Goal: Task Accomplishment & Management: Use online tool/utility

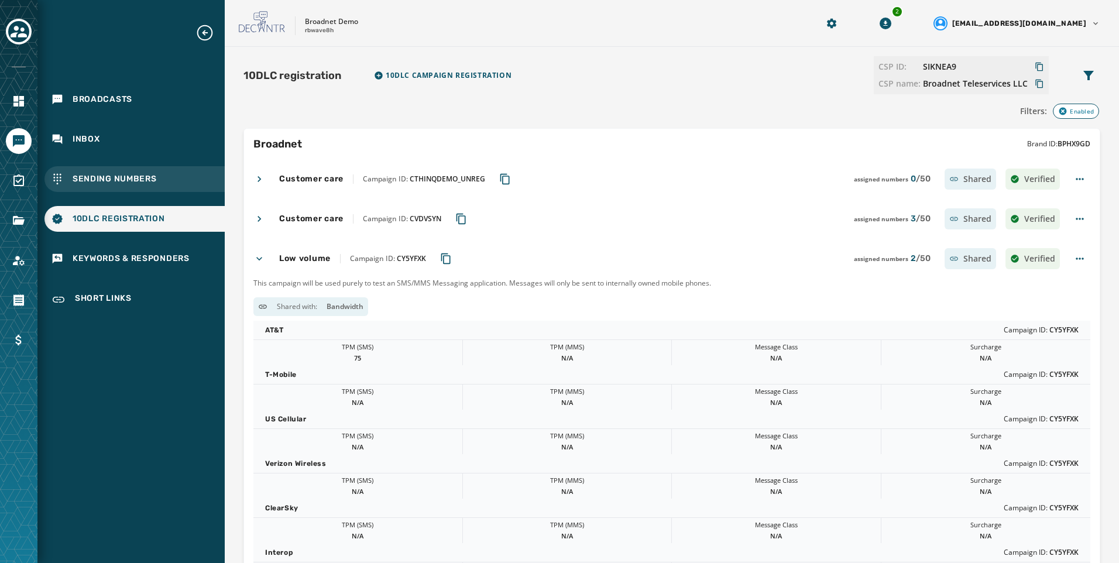
click at [172, 180] on div "Sending Numbers" at bounding box center [134, 179] width 180 height 26
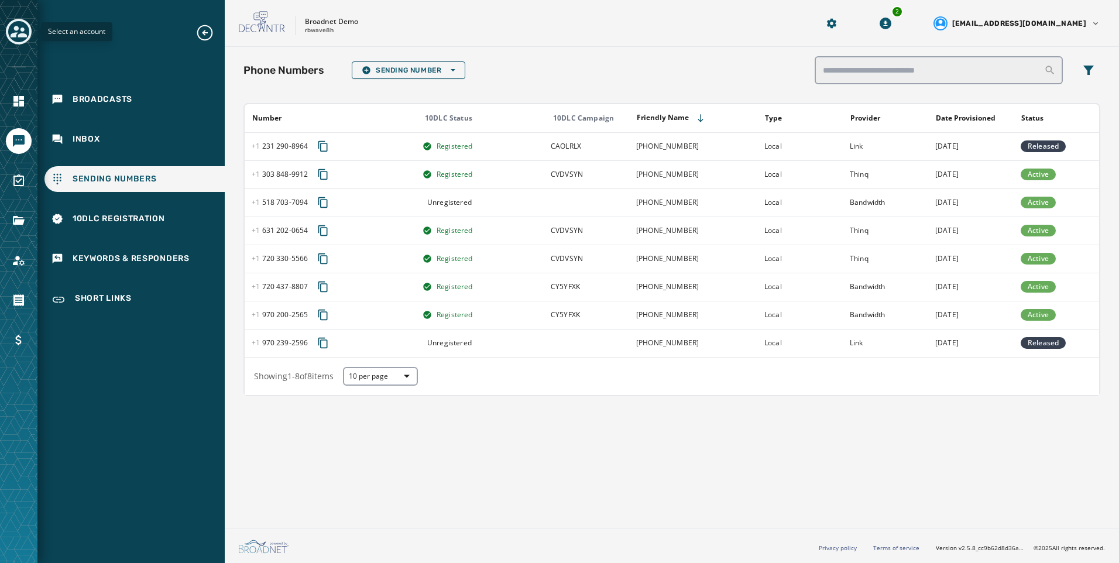
click at [27, 33] on div "Toggle account select drawer" at bounding box center [18, 31] width 21 height 21
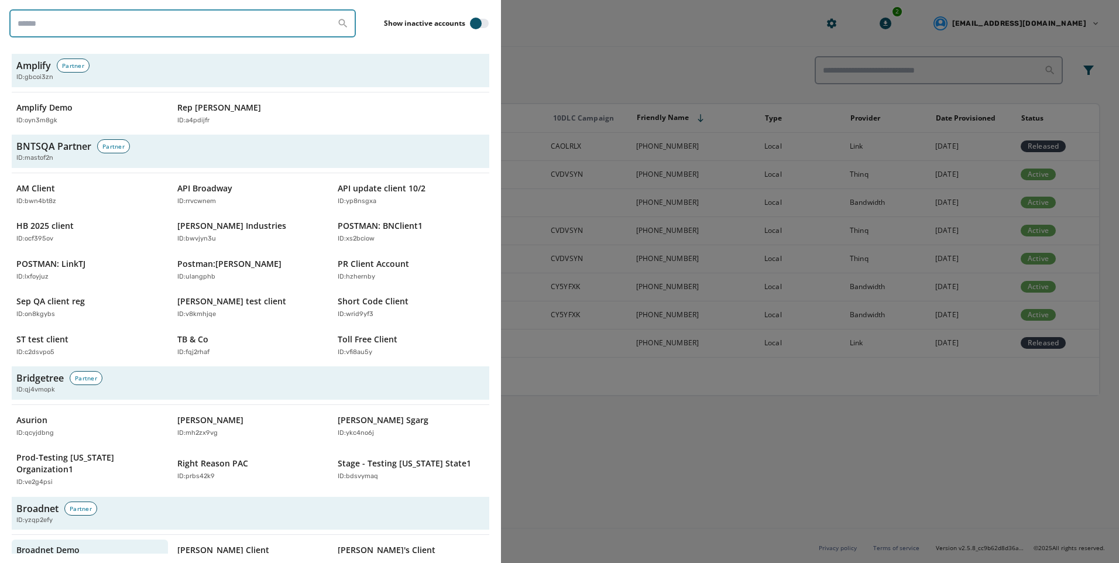
click at [67, 16] on input "search" at bounding box center [182, 23] width 347 height 28
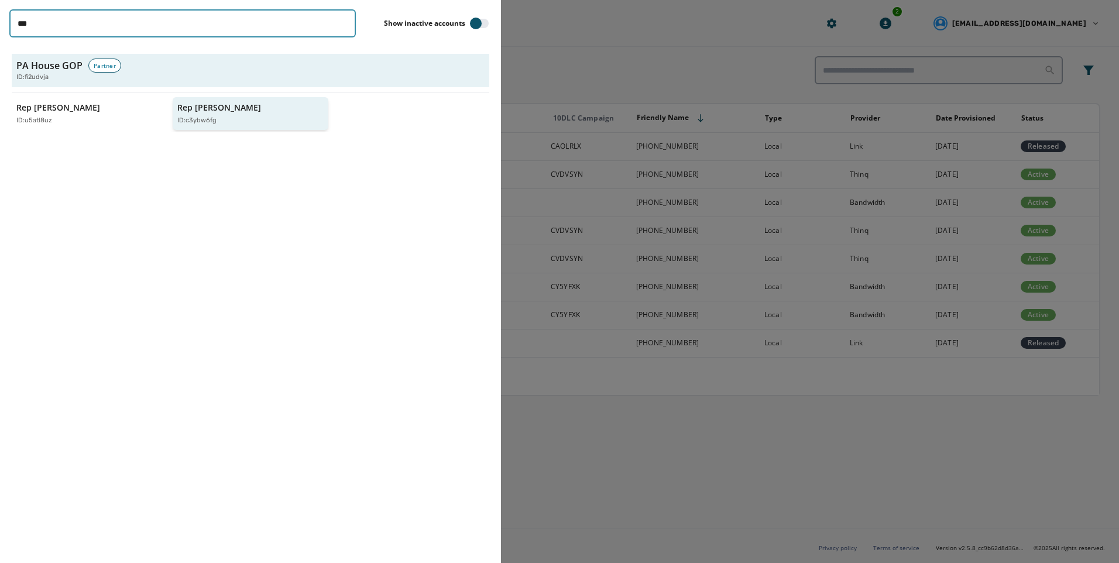
type input "***"
click at [220, 122] on div "ID: c3ybw6fg" at bounding box center [244, 121] width 135 height 10
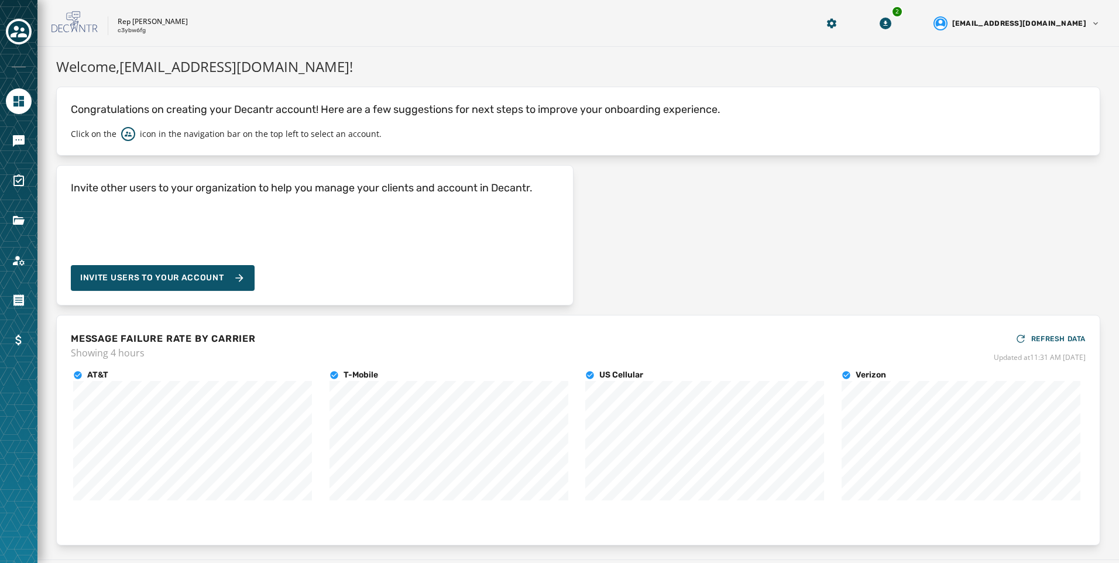
click at [6, 133] on div at bounding box center [19, 141] width 26 height 26
click at [18, 139] on icon "Navigate to Messaging" at bounding box center [19, 141] width 12 height 12
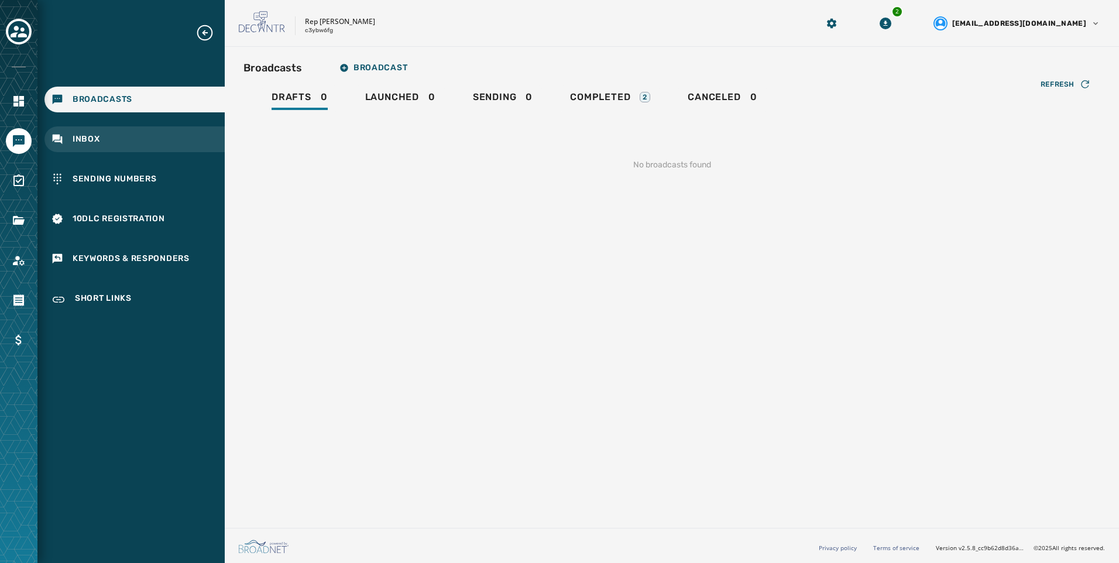
click at [119, 143] on div "Inbox" at bounding box center [134, 139] width 180 height 26
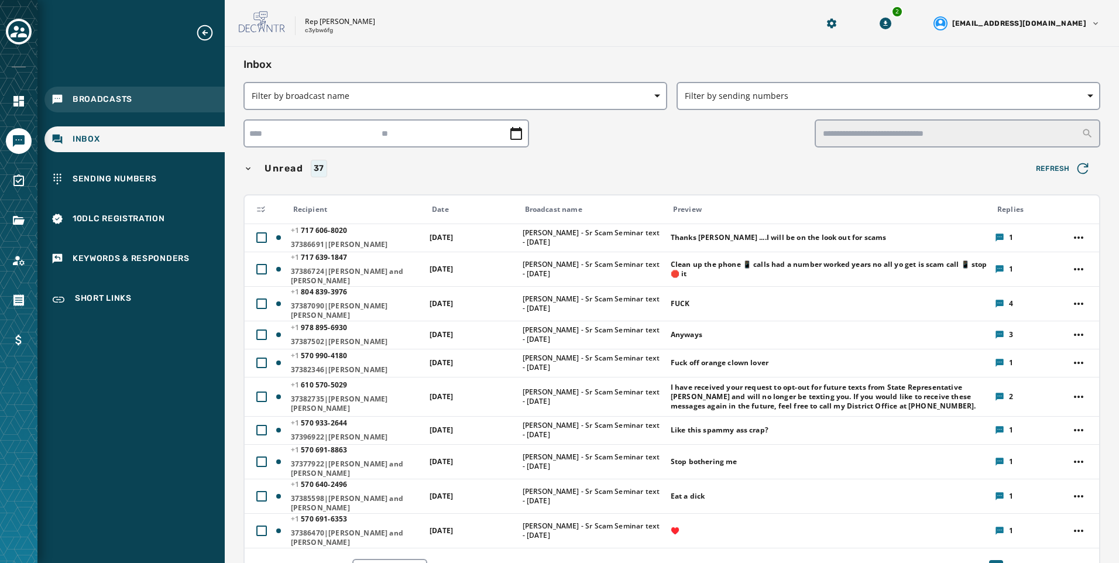
click at [126, 109] on div "Broadcasts" at bounding box center [134, 100] width 180 height 26
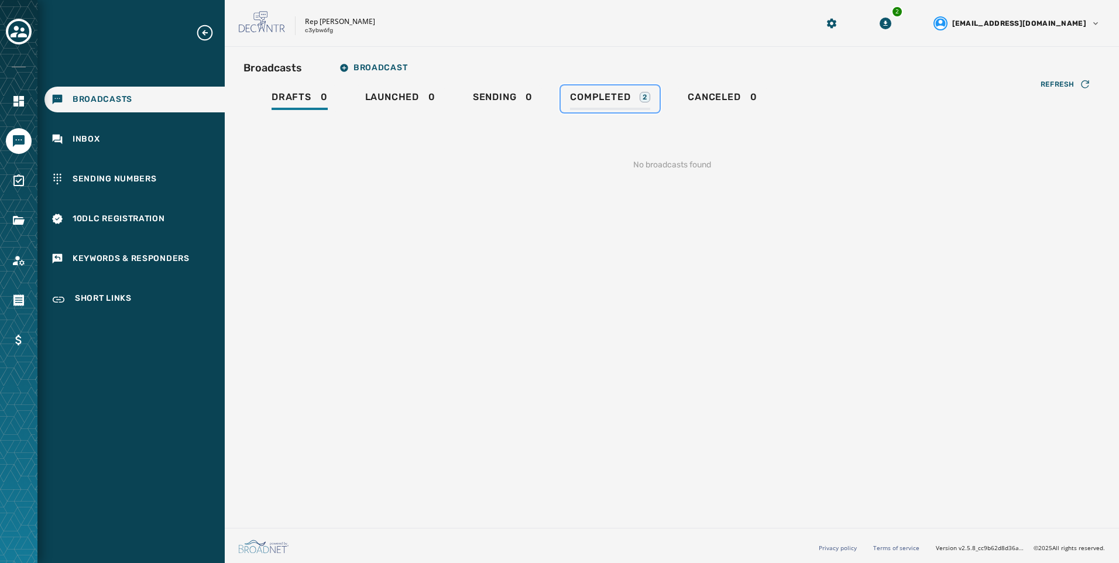
click at [645, 97] on div "2" at bounding box center [645, 97] width 11 height 11
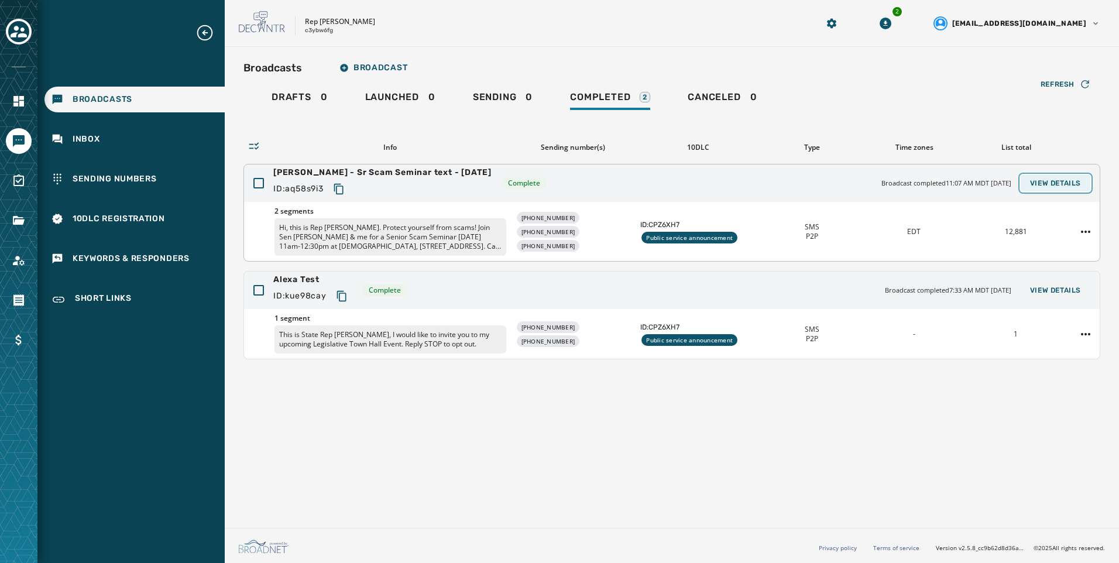
click at [1050, 179] on span "View Details" at bounding box center [1055, 183] width 51 height 9
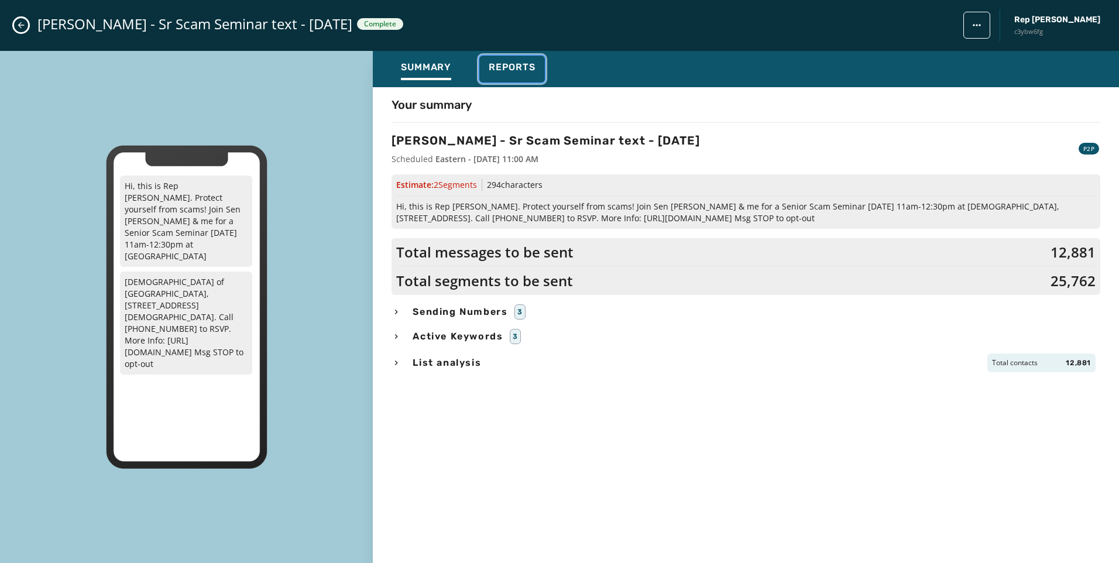
click at [534, 74] on div "Reports" at bounding box center [512, 70] width 47 height 19
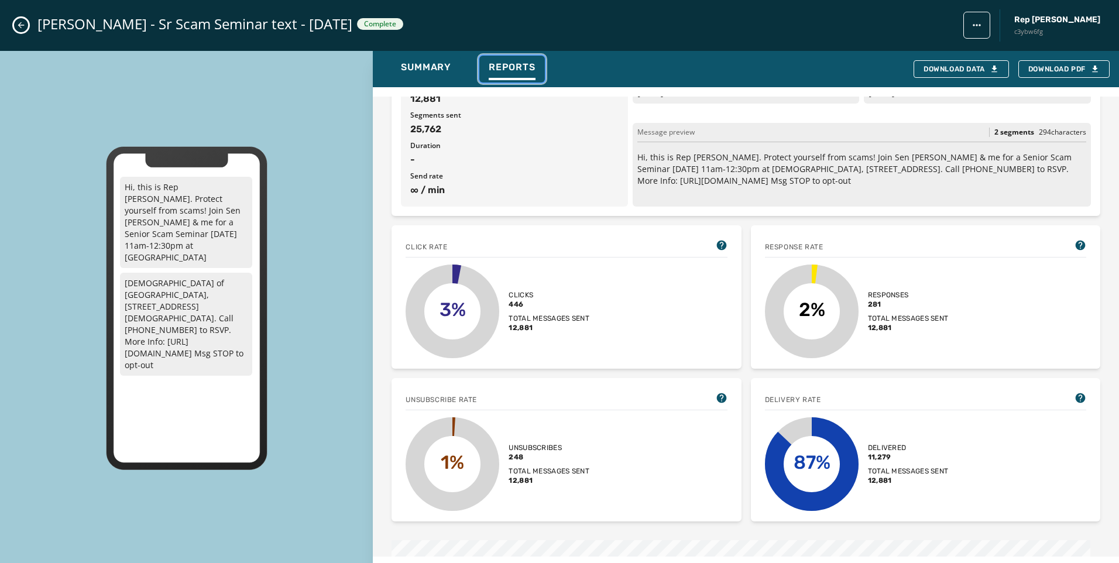
scroll to position [117, 0]
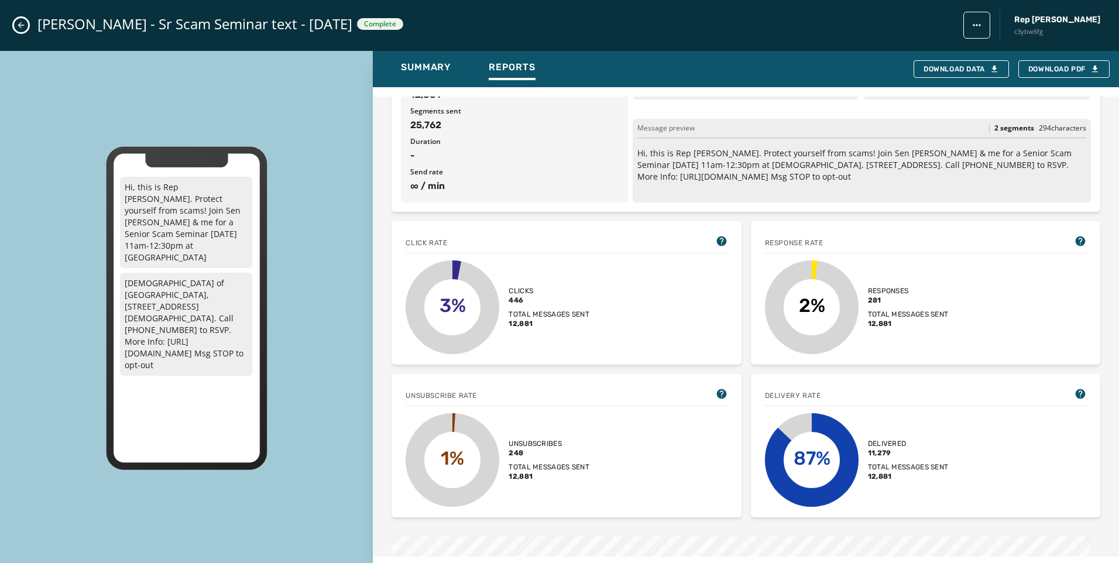
click at [26, 29] on button "Close admin drawer" at bounding box center [21, 25] width 14 height 14
